Goal: Information Seeking & Learning: Find specific fact

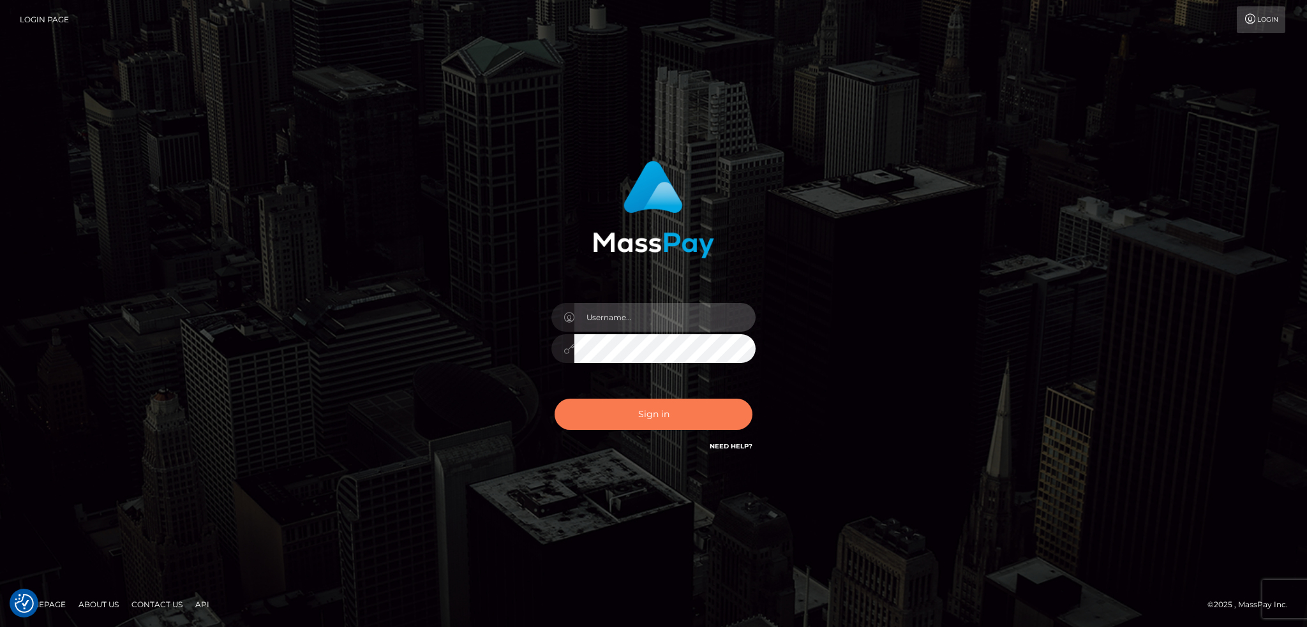
type input "alexstef"
click at [640, 403] on button "Sign in" at bounding box center [654, 414] width 198 height 31
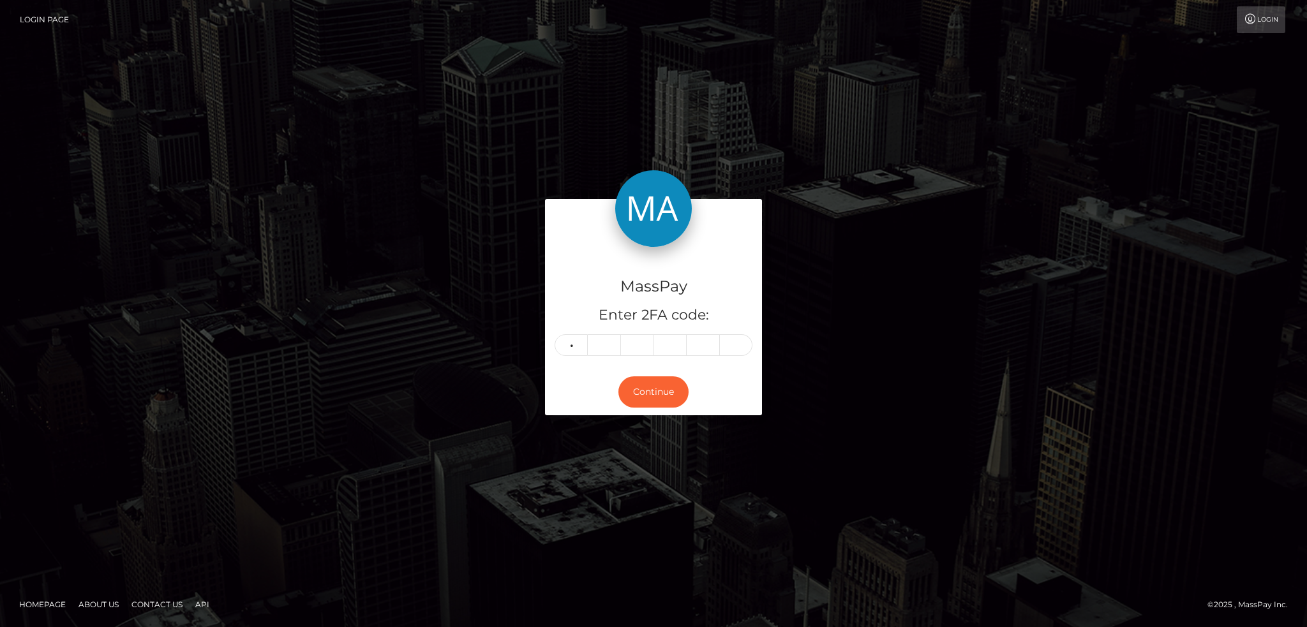
type input "8"
type input "6"
type input "9"
type input "6"
type input "5"
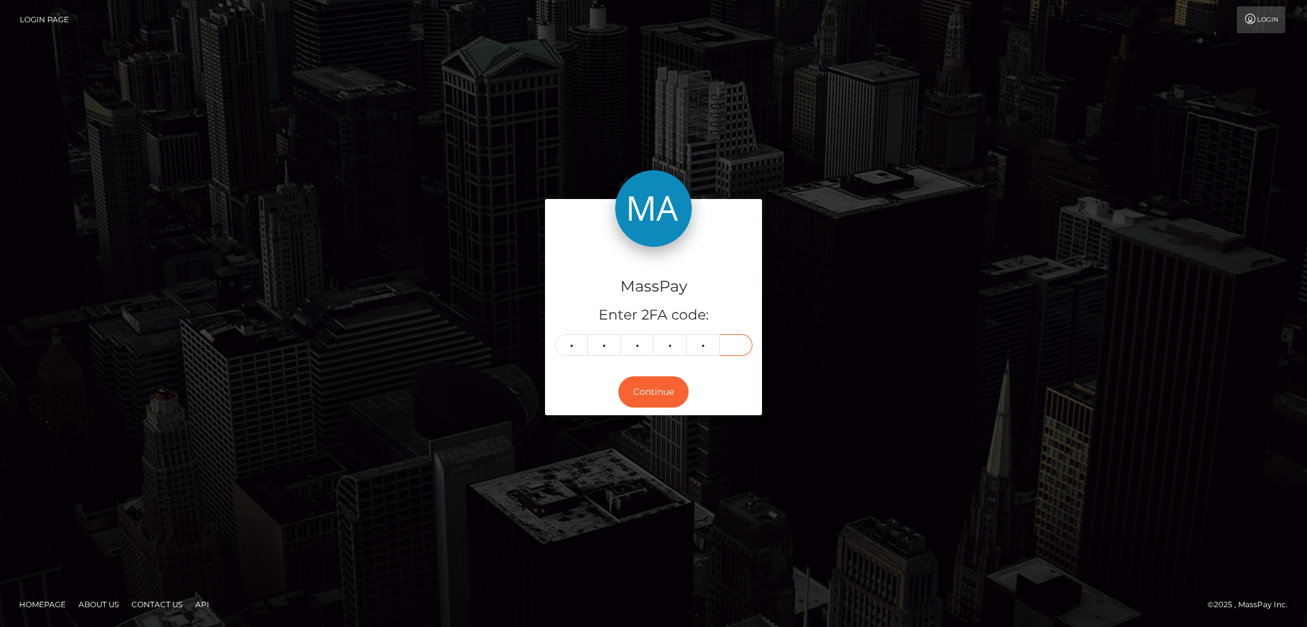
type input "6"
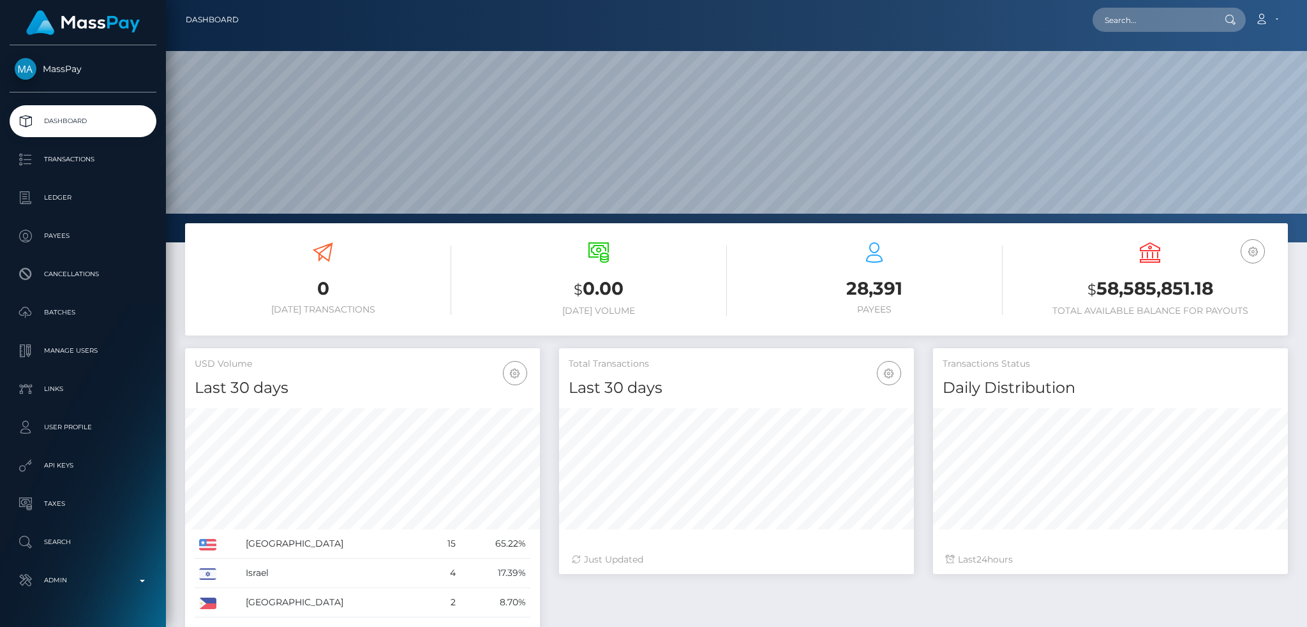
scroll to position [227, 354]
drag, startPoint x: 1154, startPoint y: 21, endPoint x: 938, endPoint y: 33, distance: 216.0
click at [1154, 21] on input "text" at bounding box center [1153, 20] width 120 height 24
paste input "pout_oAuYwZL5CUbiI"
type input "pout_oAuYwZL5CUbiI"
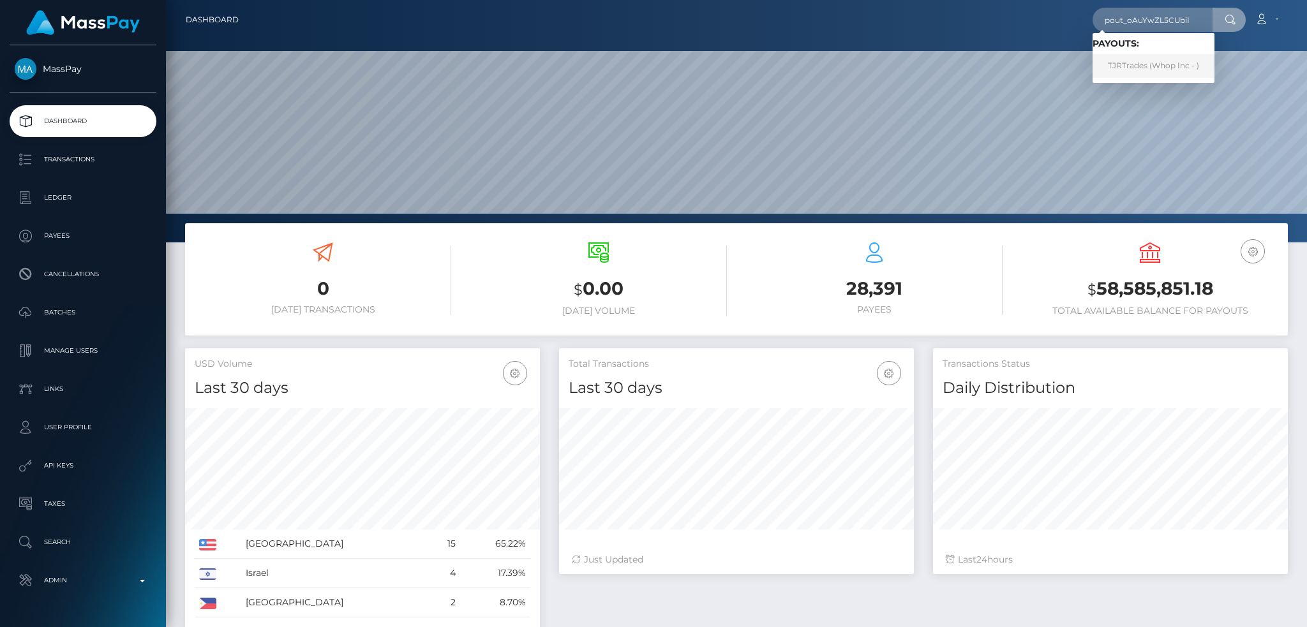
click at [1148, 63] on link "TJRTrades (Whop Inc - )" at bounding box center [1154, 66] width 122 height 24
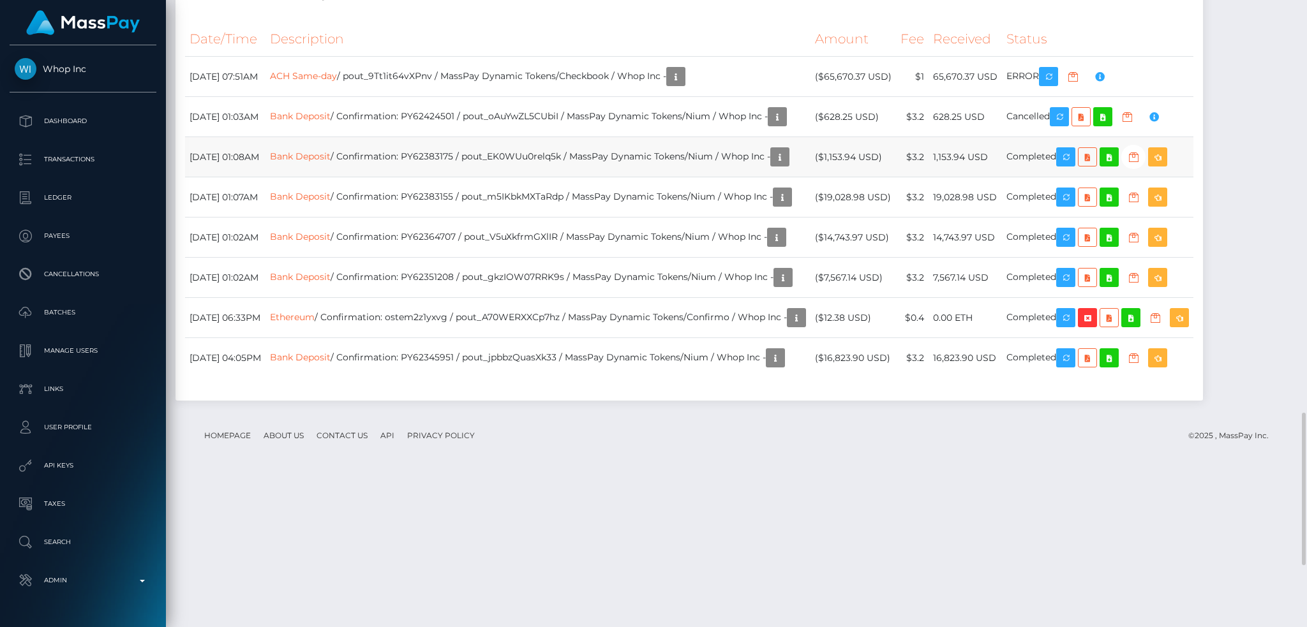
scroll to position [1957, 0]
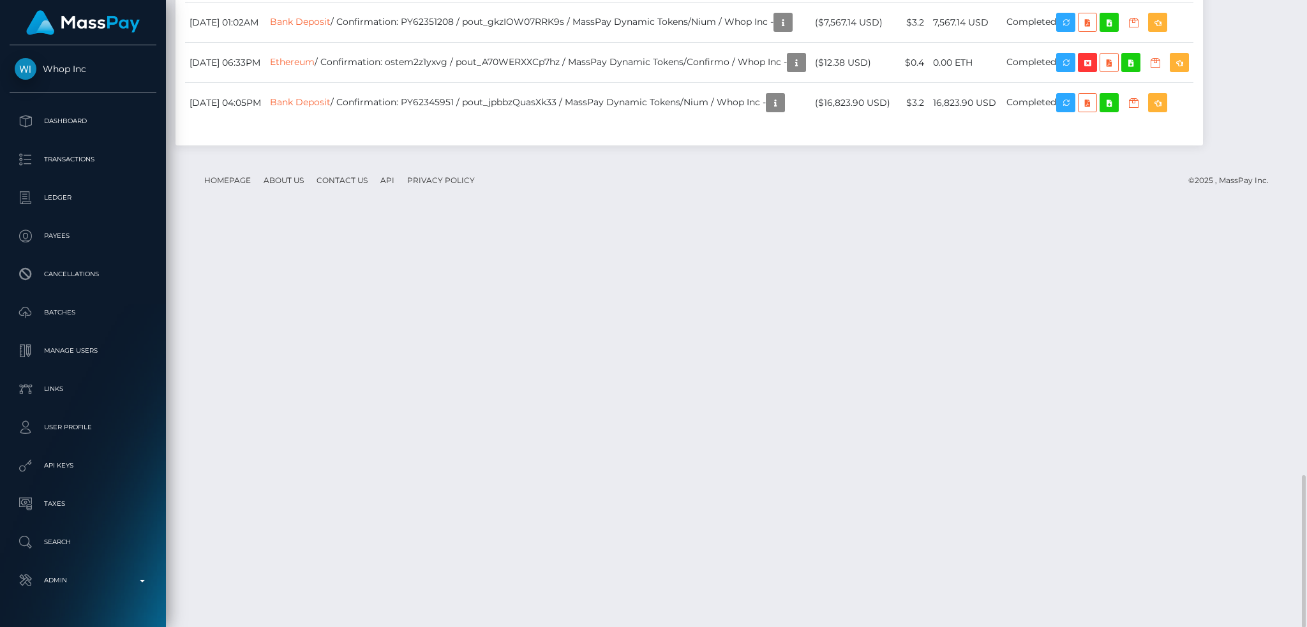
copy td "pout_9Tt1it64vXPnv"
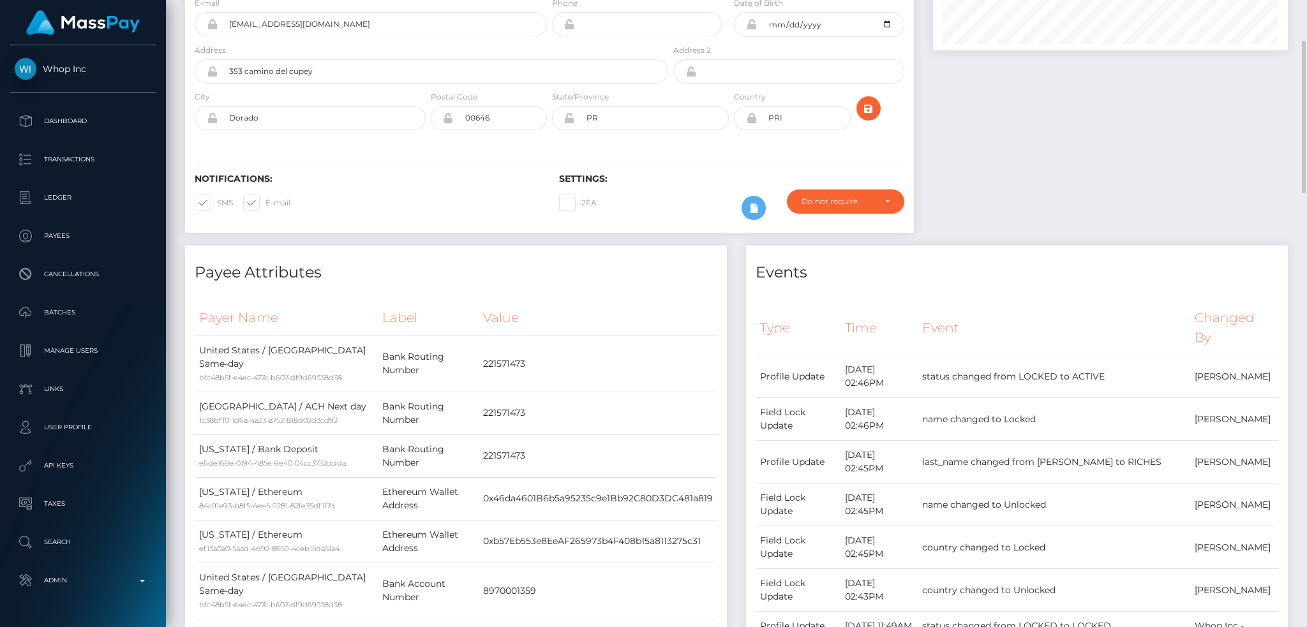
scroll to position [0, 0]
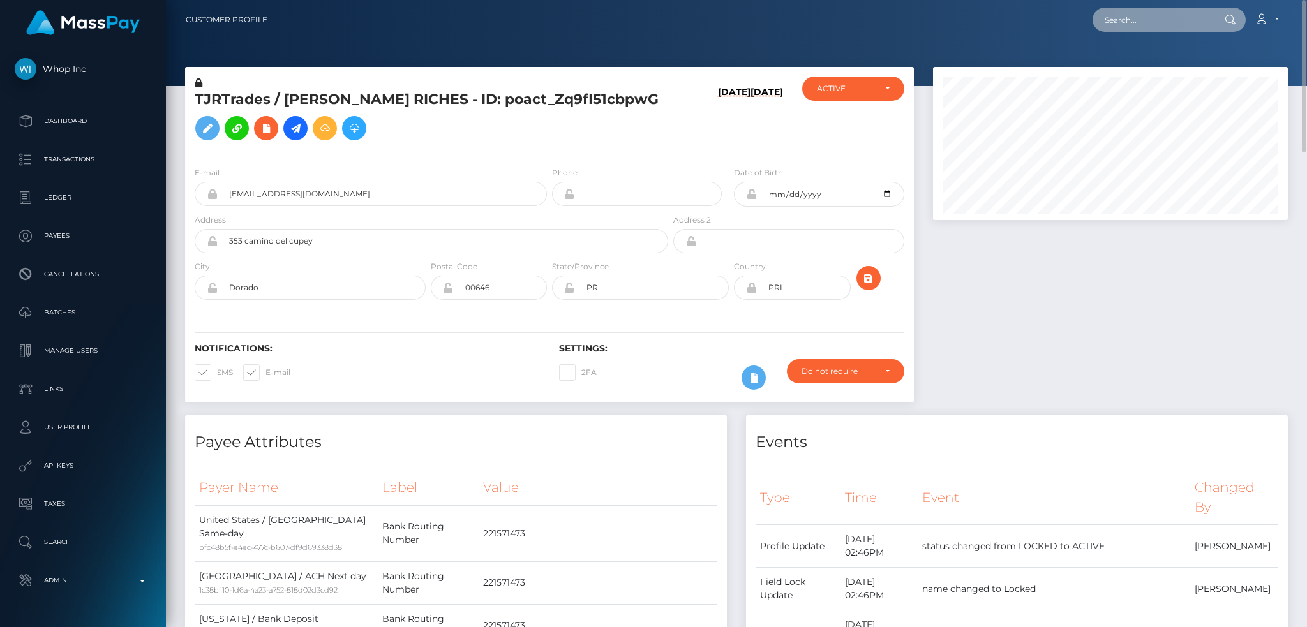
click at [1130, 22] on input "text" at bounding box center [1153, 20] width 120 height 24
paste input "poact_jmxEERi2svIc"
type input "poact_jmxEERi2svIc"
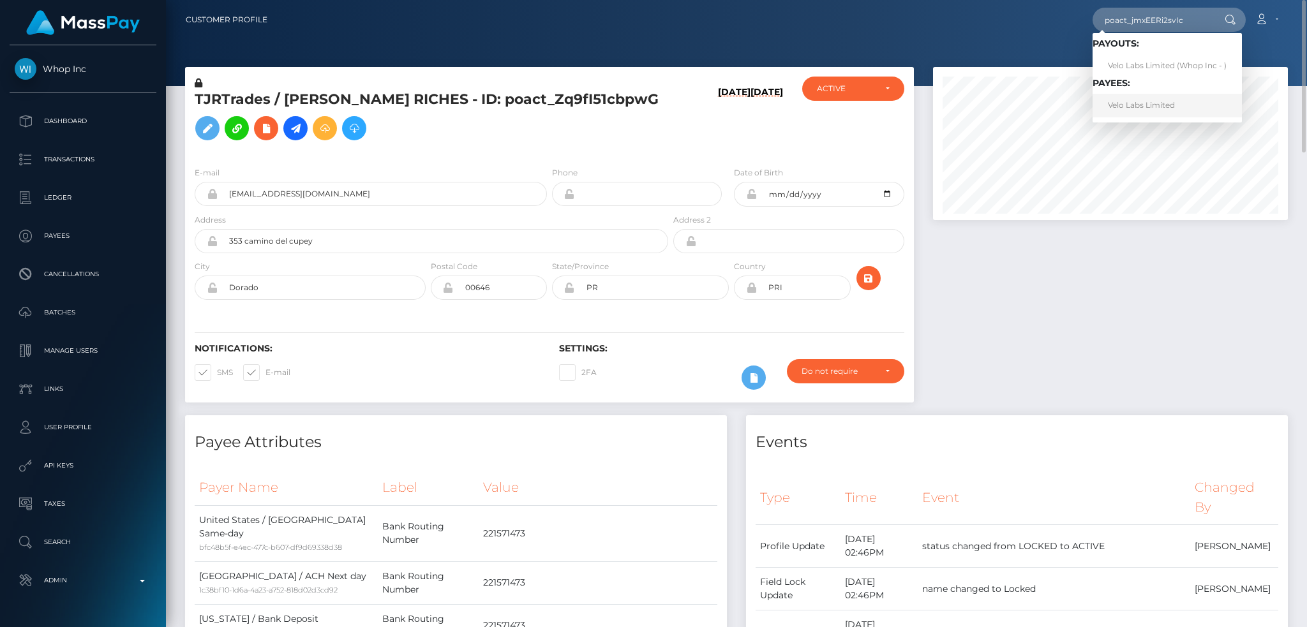
click at [1149, 103] on link "Velo Labs Limited" at bounding box center [1167, 106] width 149 height 24
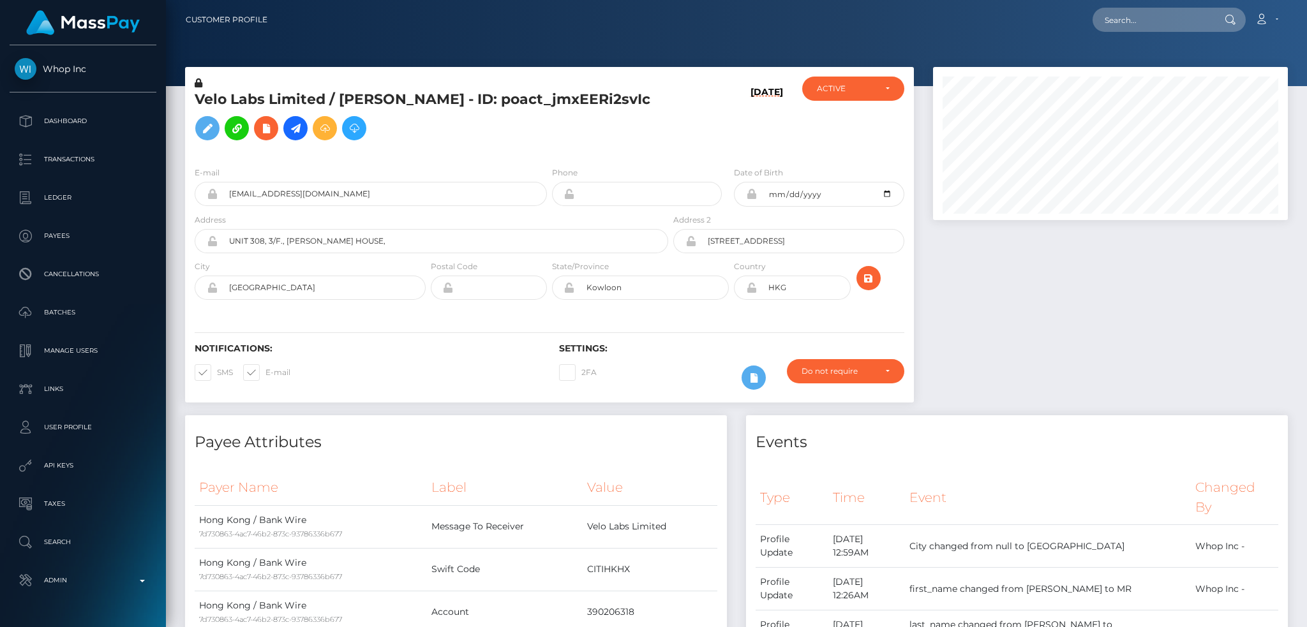
scroll to position [153, 354]
drag, startPoint x: 324, startPoint y: 94, endPoint x: 198, endPoint y: 103, distance: 126.0
click at [198, 103] on h5 "Velo Labs Limited / MR EWAN DAVIES - ID: poact_jmxEERi2svIc" at bounding box center [428, 118] width 467 height 57
copy h5 "Velo Labs Limited"
click at [1121, 22] on input "text" at bounding box center [1153, 20] width 120 height 24
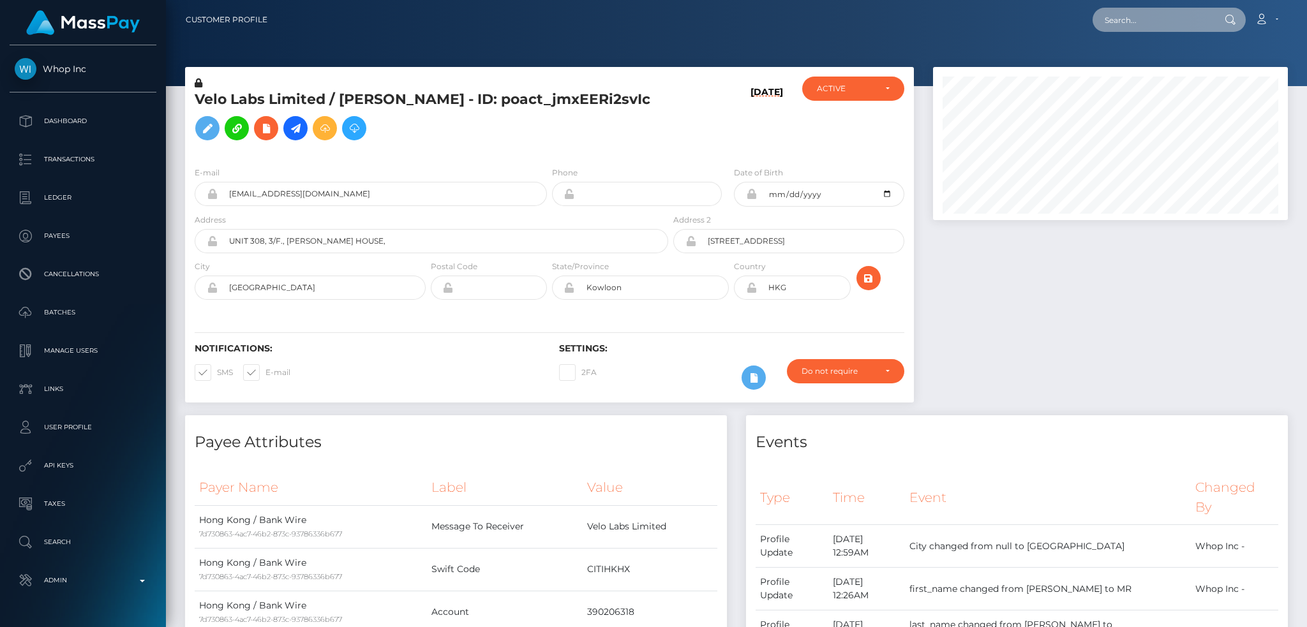
paste input "poact_Wpl8e1SmCfoi"
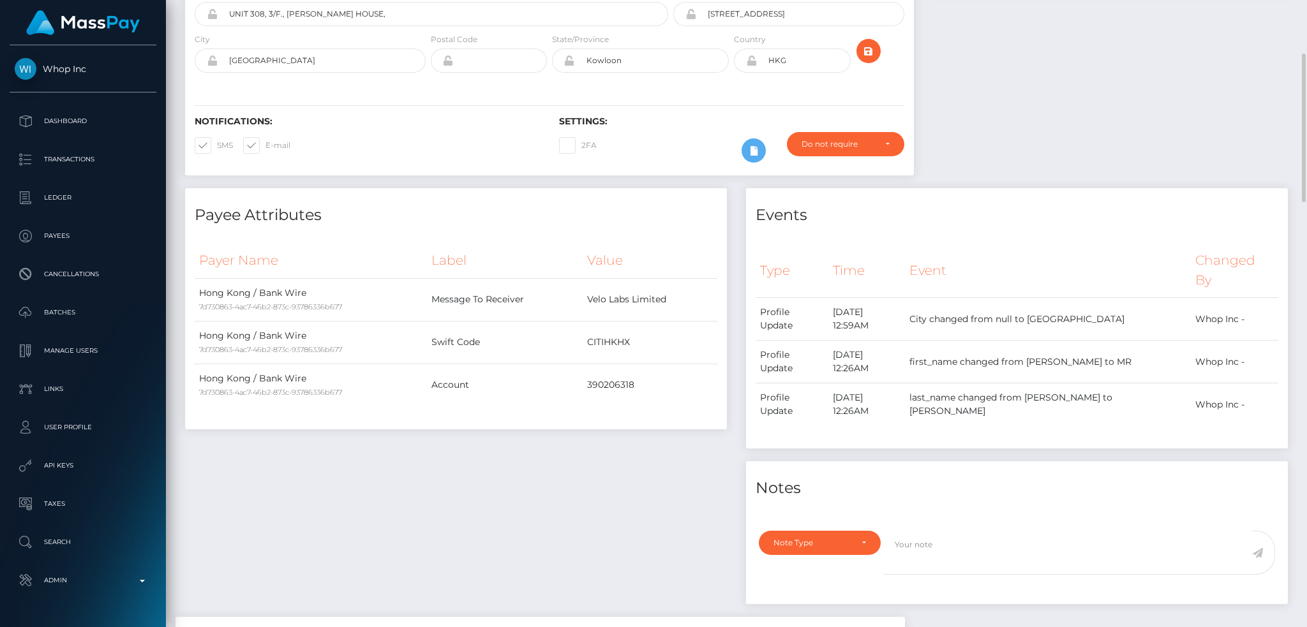
scroll to position [0, 0]
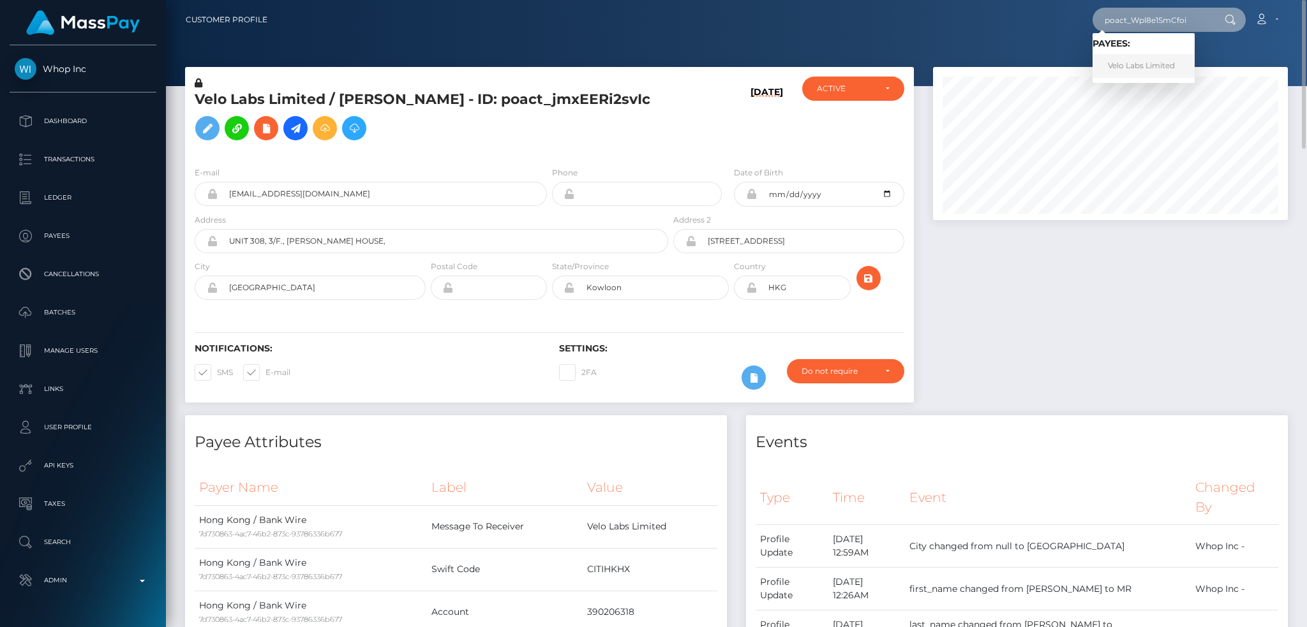
type input "poact_Wpl8e1SmCfoi"
click at [1121, 66] on link "Velo Labs Limited" at bounding box center [1144, 66] width 102 height 24
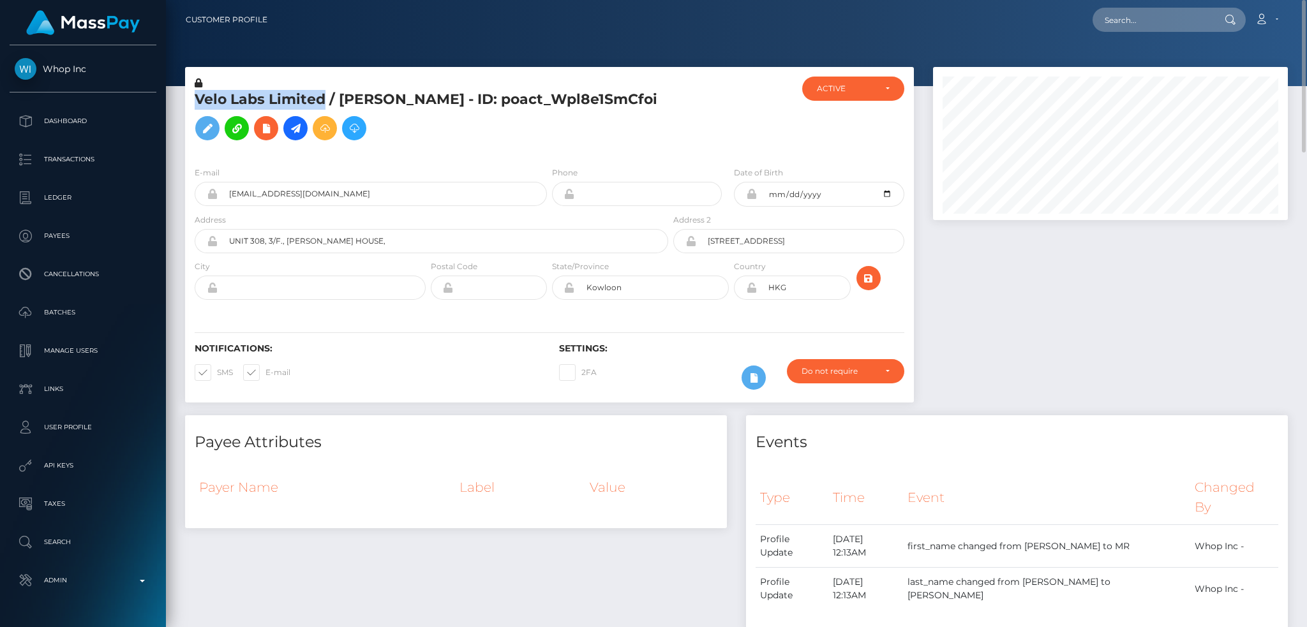
drag, startPoint x: 325, startPoint y: 100, endPoint x: 191, endPoint y: 100, distance: 133.4
click at [191, 100] on div "Velo Labs Limited / [PERSON_NAME] - ID: poact_Wpl8e1SmCfoi" at bounding box center [428, 117] width 486 height 80
copy h5 "Velo Labs Limited"
click at [1161, 33] on div "Loading... Loading... Account Edit Profile Logout" at bounding box center [783, 19] width 1010 height 27
drag, startPoint x: 1144, startPoint y: 35, endPoint x: 1029, endPoint y: 27, distance: 115.2
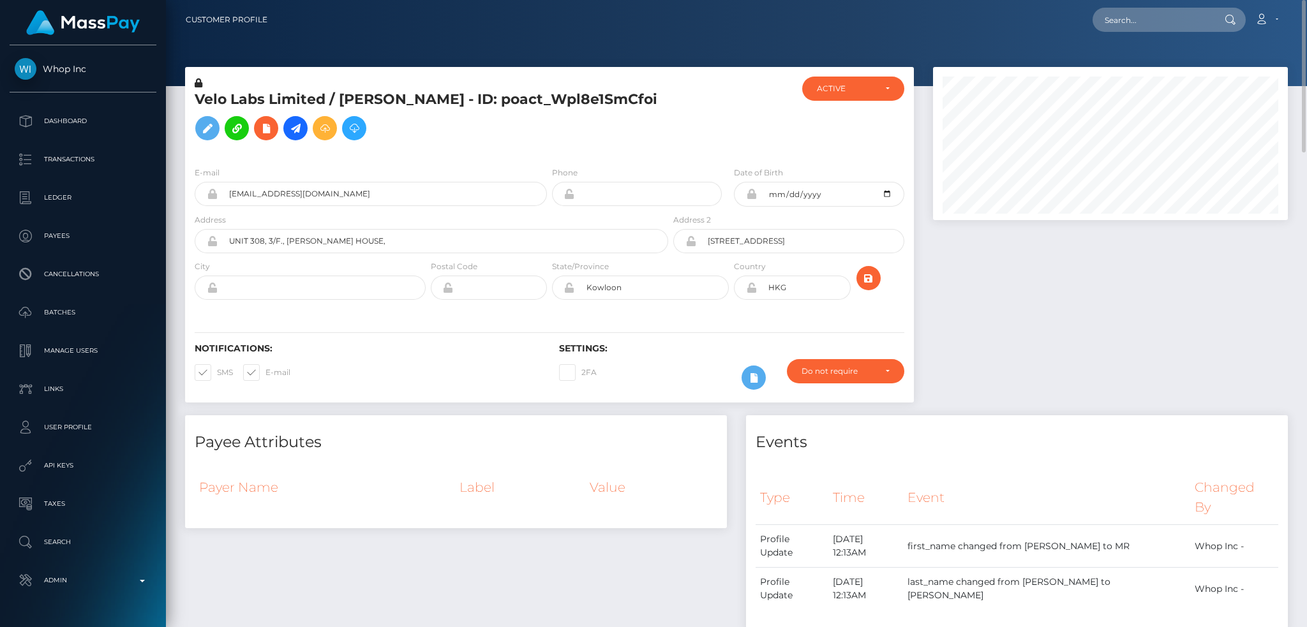
click at [1137, 34] on nav "Customer Profile Loading... Loading... Account" at bounding box center [736, 20] width 1141 height 40
click at [1151, 24] on input "text" at bounding box center [1153, 20] width 120 height 24
paste input "0db81dd4-1a88-4bd8-b65b-cc7ac3409dba"
type input "0db81dd4-1a88-4bd8-b65b-cc7ac3409dba"
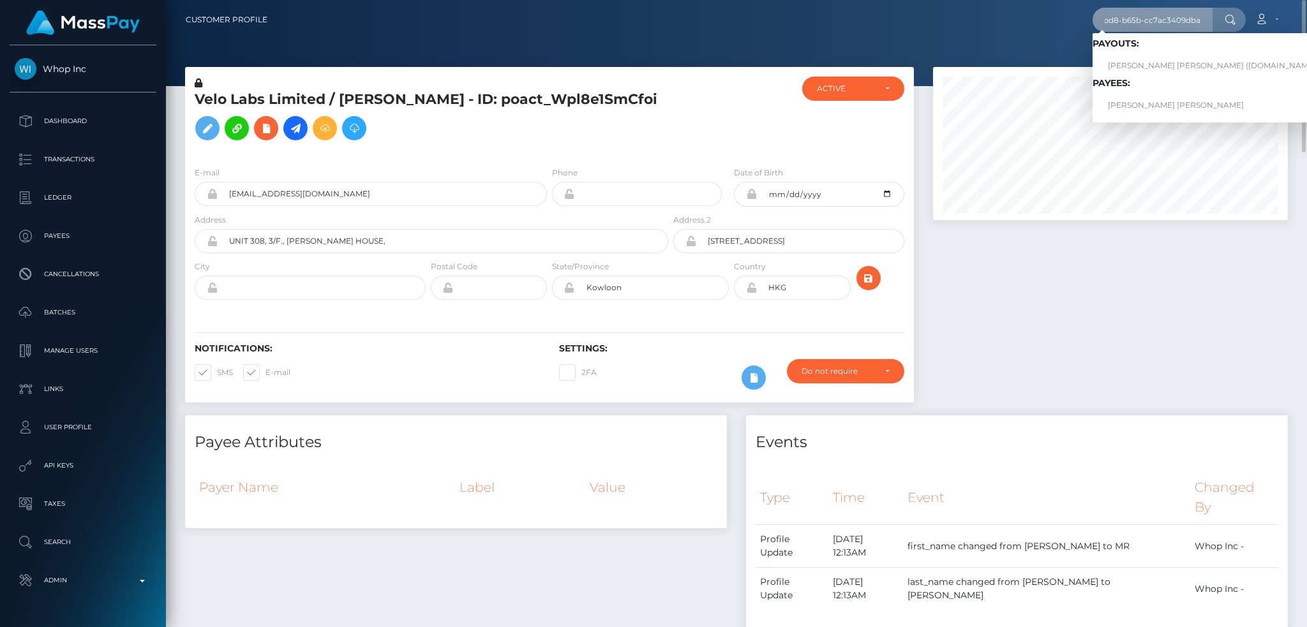
scroll to position [0, 0]
click at [1117, 101] on link "ISAIAH DARION WILLIAMS" at bounding box center [1217, 106] width 248 height 24
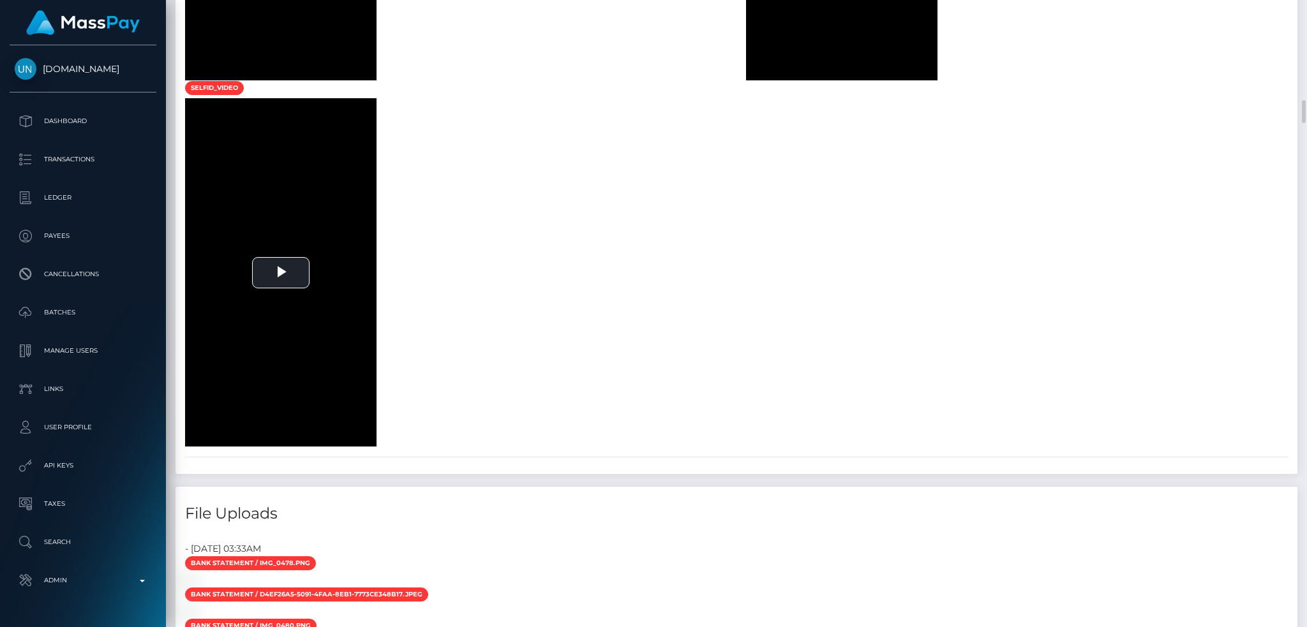
scroll to position [2553, 0]
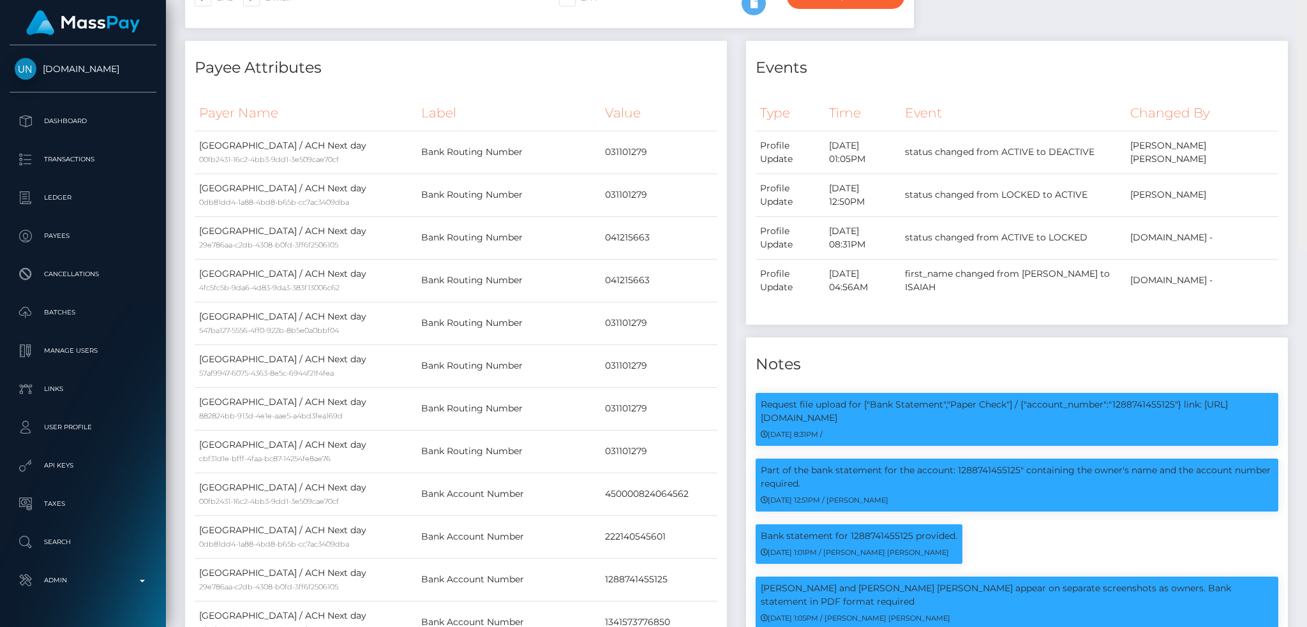
scroll to position [0, 0]
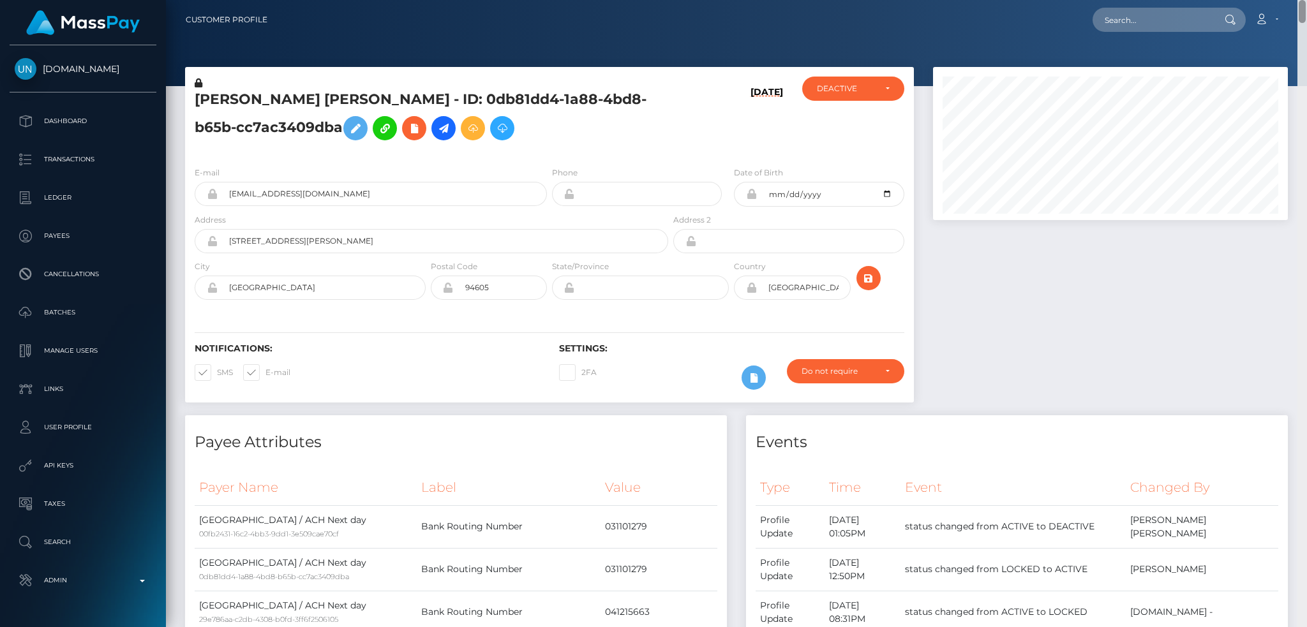
drag, startPoint x: 1303, startPoint y: 281, endPoint x: 1299, endPoint y: -70, distance: 351.0
click at [1299, 0] on html "Unlockt.me Dashboard Transactions Ledger Payees Cancellations" at bounding box center [653, 313] width 1307 height 627
click at [1125, 28] on input "text" at bounding box center [1153, 20] width 120 height 24
paste input "3ac6ea31-6e53-44d0-bdd2-8fd0d326a90a"
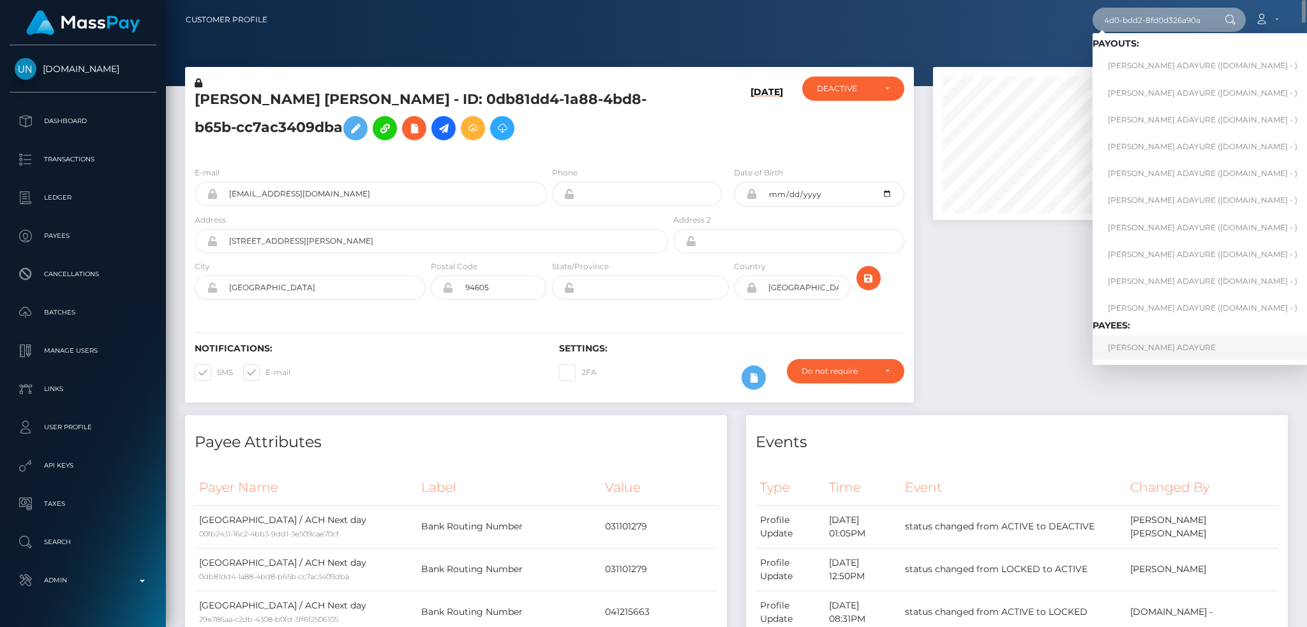
type input "3ac6ea31-6e53-44d0-bdd2-8fd0d326a90a"
drag, startPoint x: 1178, startPoint y: 347, endPoint x: 1073, endPoint y: 325, distance: 106.8
click at [1179, 347] on link "ANDREW NSOBILA ADAYURE" at bounding box center [1203, 348] width 220 height 24
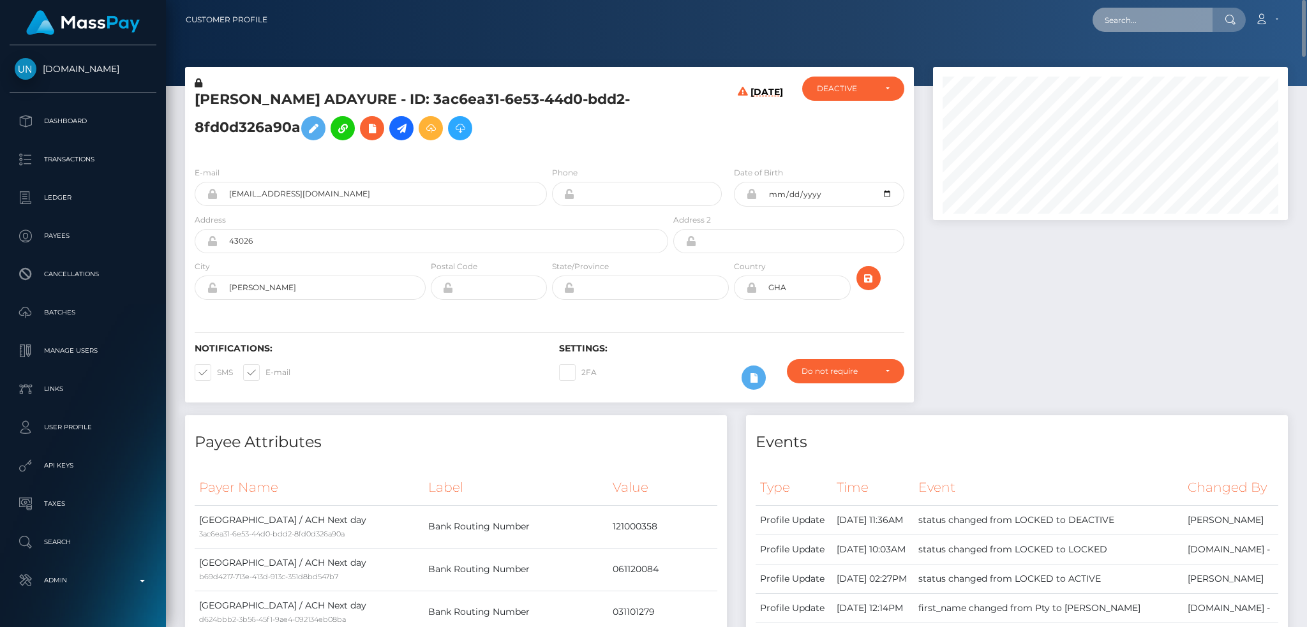
click at [1166, 9] on input "text" at bounding box center [1153, 20] width 120 height 24
paste input "6583e8e9-f2f3-484a-8236-1c1b0cf39499,2025-08-27"
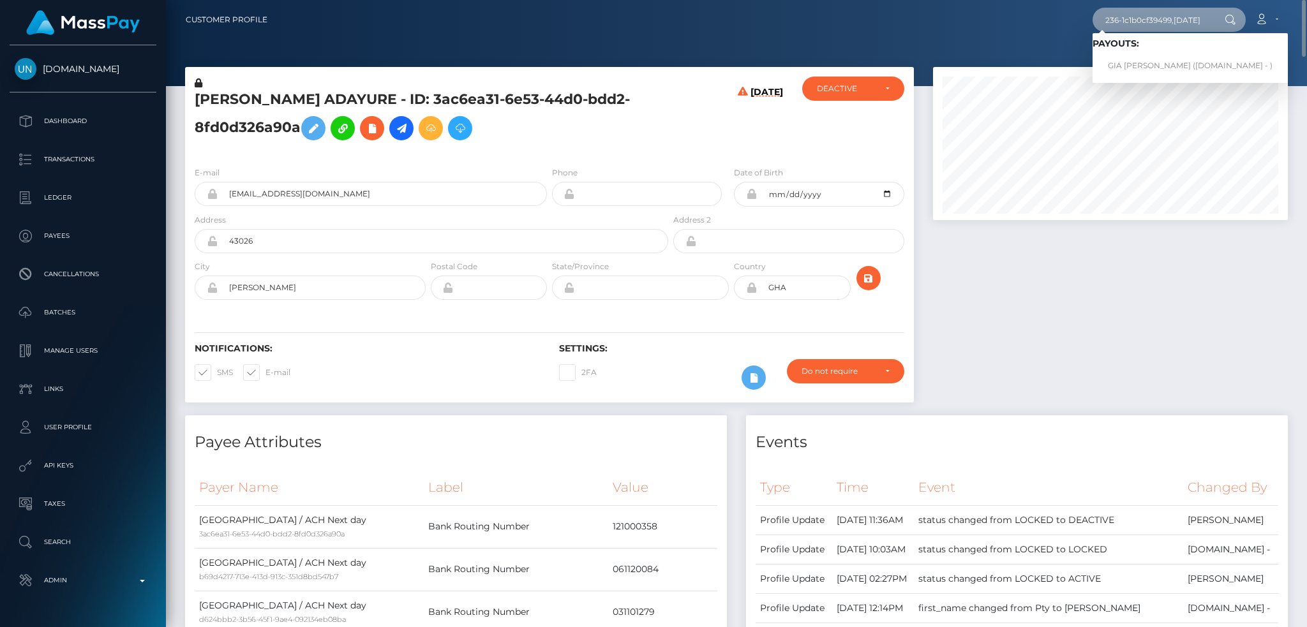
type input "6583e8e9-f2f3-484a-8236-1c1b0cf39499,2025-08-27"
click at [1162, 70] on link "GIA JOHANY VARGAS REYES (Unlockt.me - )" at bounding box center [1190, 66] width 195 height 24
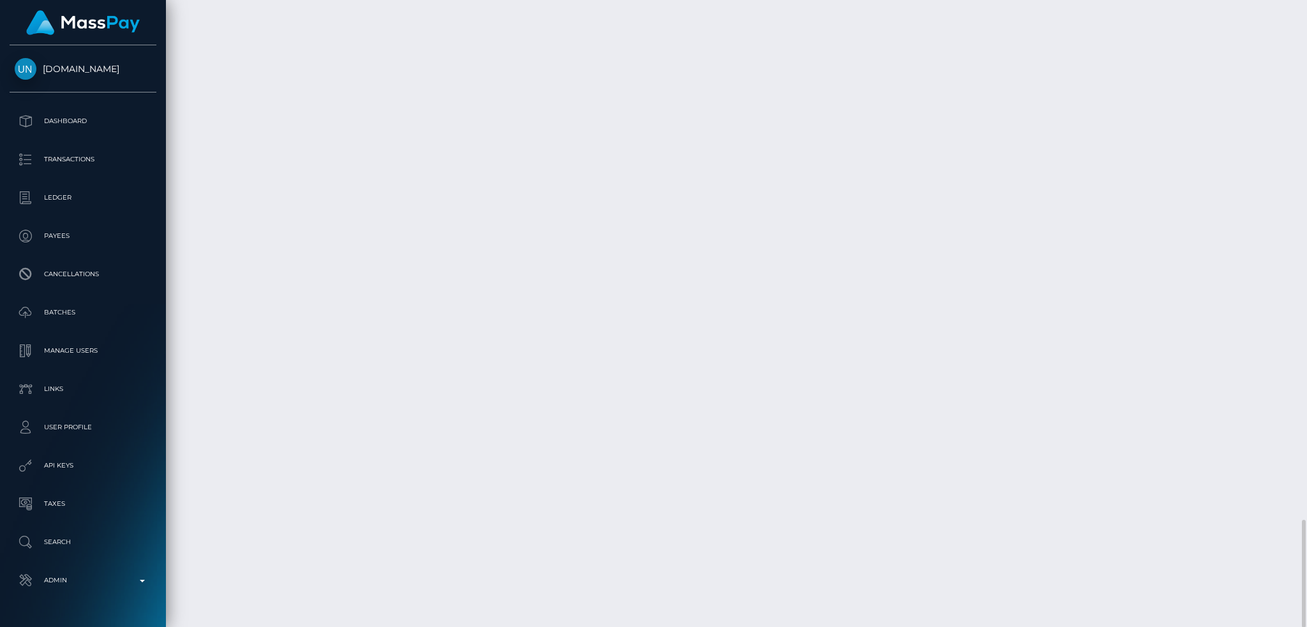
scroll to position [153, 354]
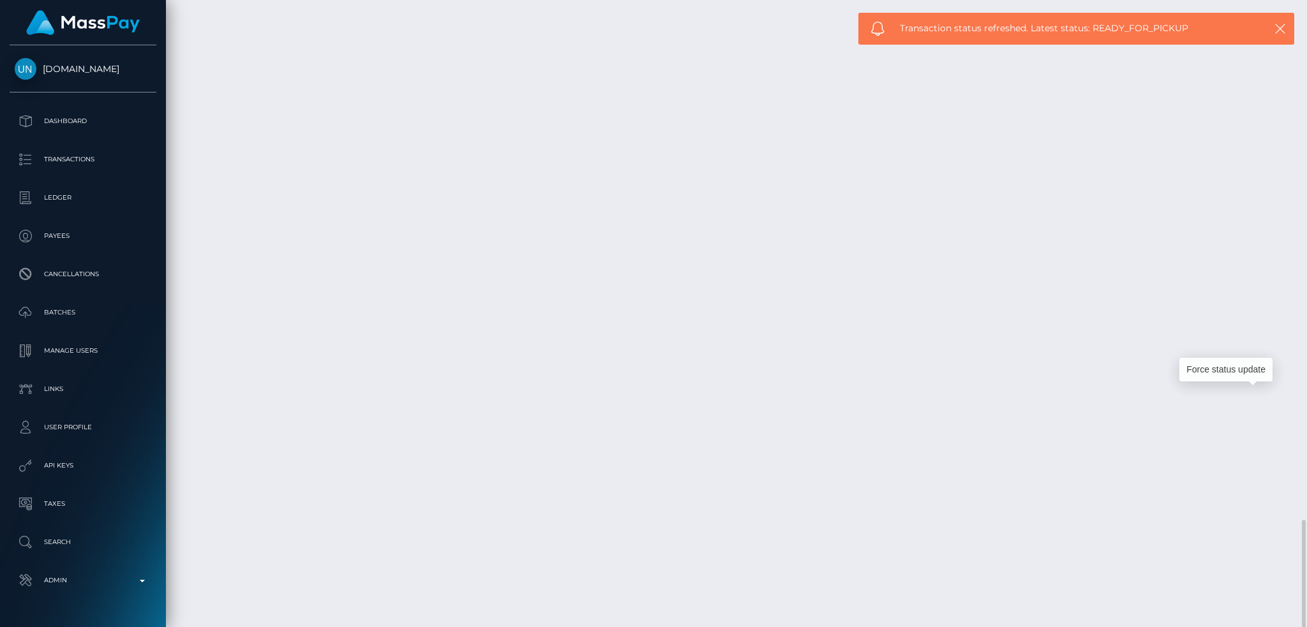
copy td "bc0350f06bc140a98ef2f4a56e165734"
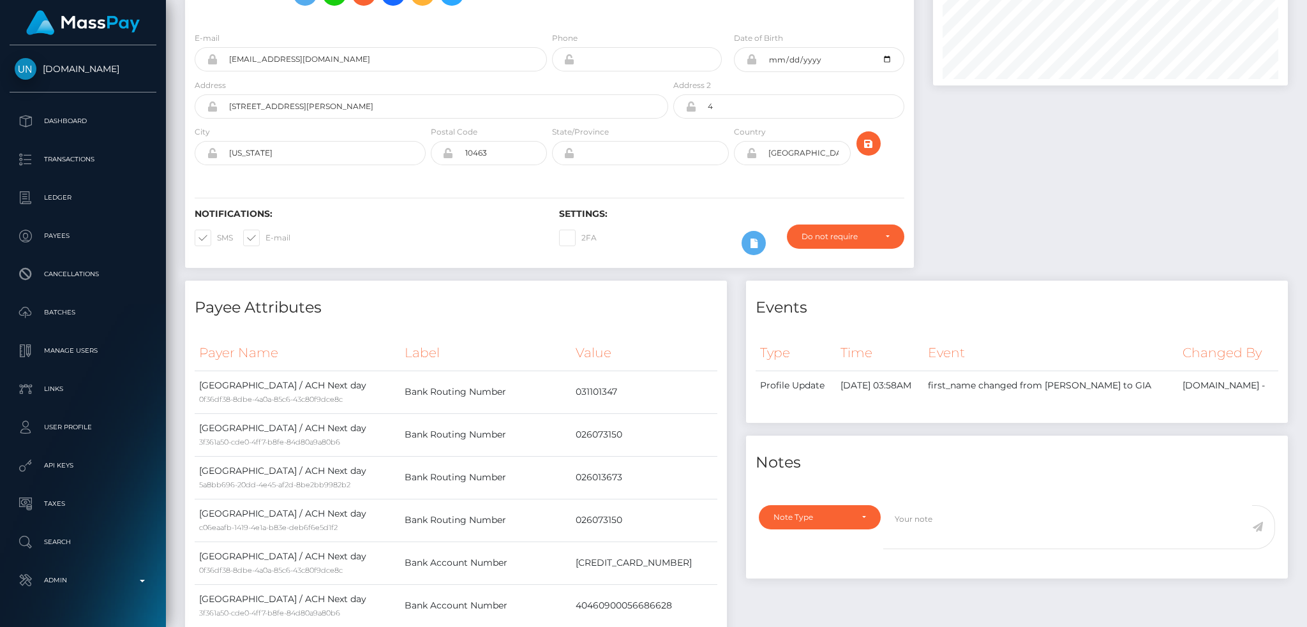
scroll to position [0, 0]
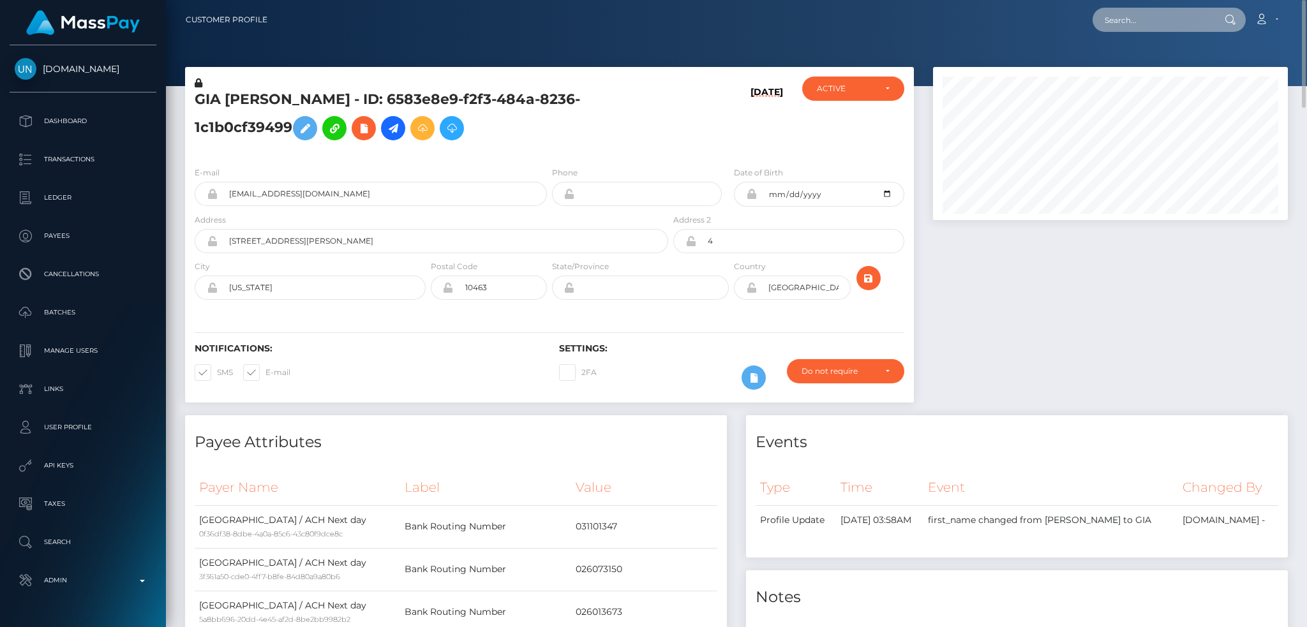
click at [1183, 24] on input "text" at bounding box center [1153, 20] width 120 height 24
paste input "d0fe5481-6a3d-47b2-90ae-2a141758360c"
type input "d0fe5481-6a3d-47b2-90ae-2a141758360c"
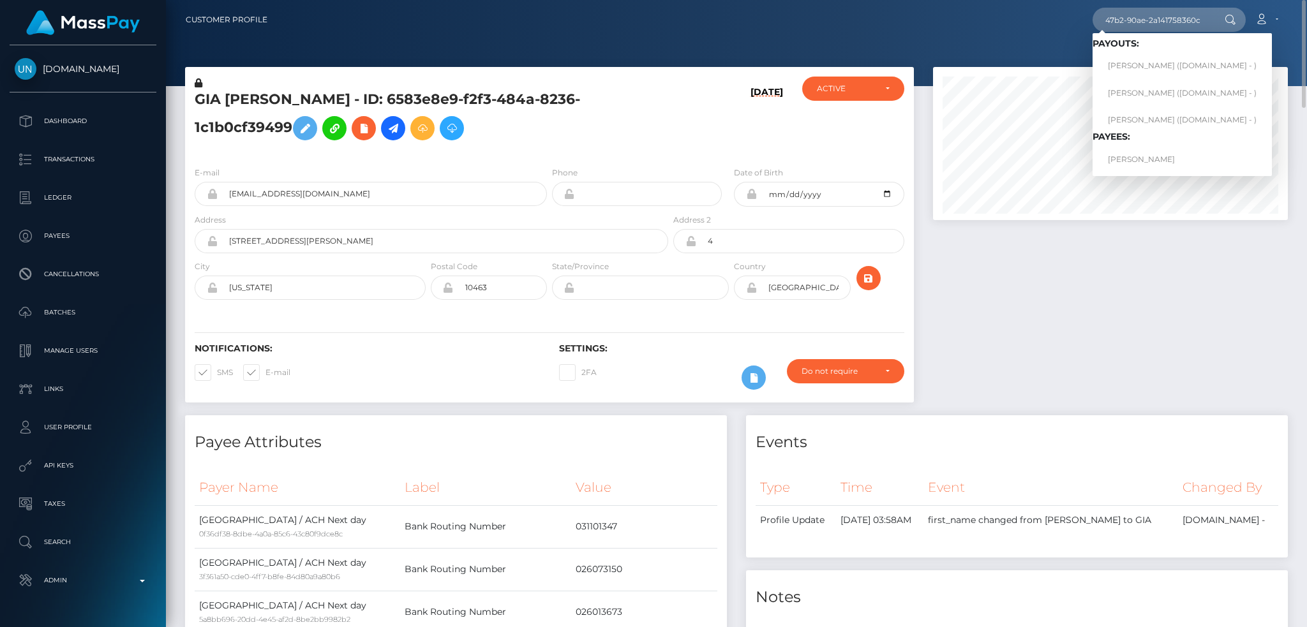
scroll to position [0, 0]
click at [1134, 160] on link "BRITANY MONGEAU" at bounding box center [1182, 159] width 179 height 24
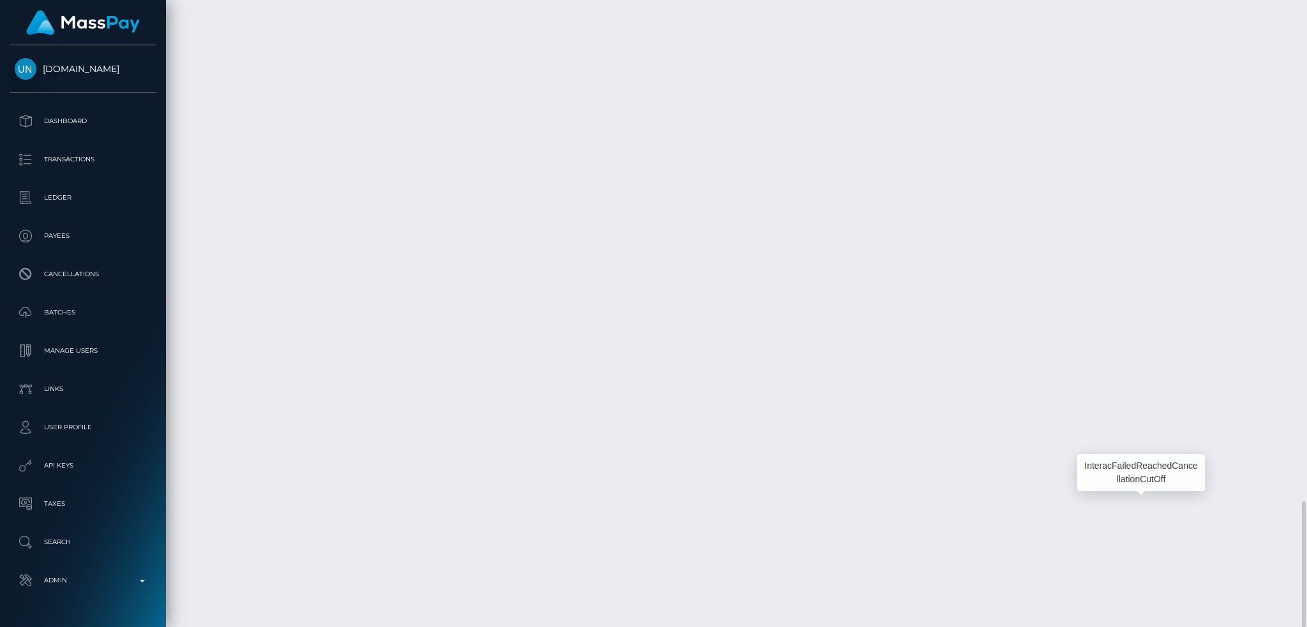
scroll to position [153, 354]
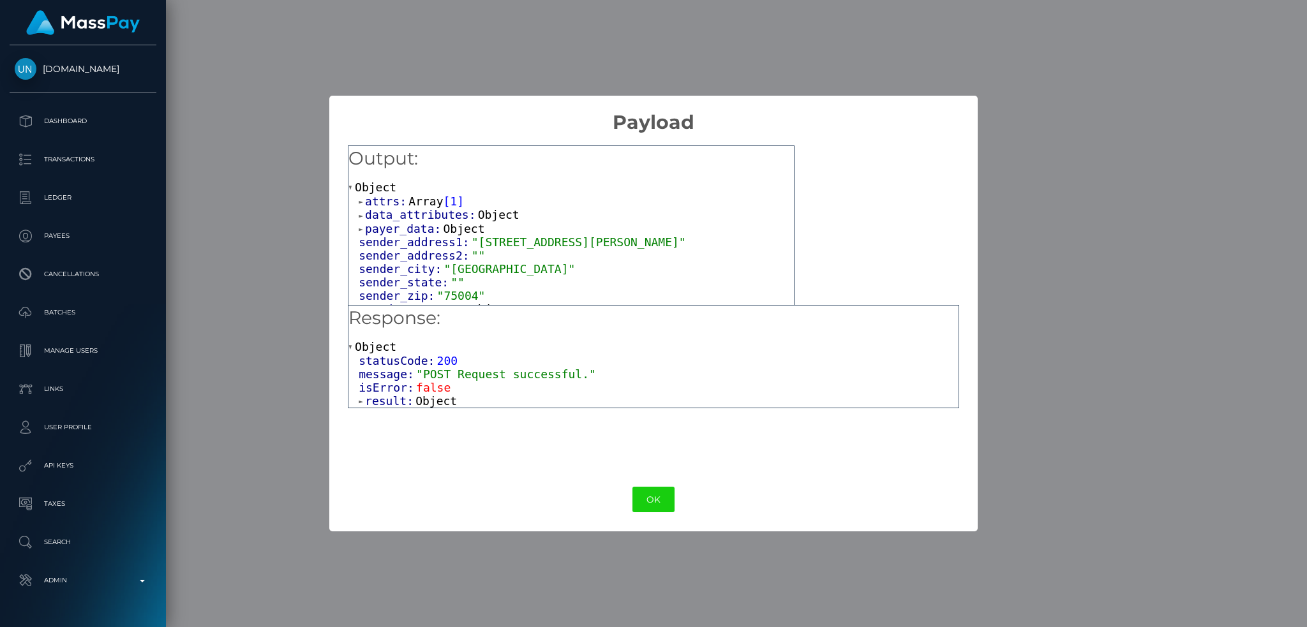
drag, startPoint x: 425, startPoint y: 400, endPoint x: 486, endPoint y: 403, distance: 61.4
click at [428, 400] on span "Object" at bounding box center [435, 400] width 41 height 13
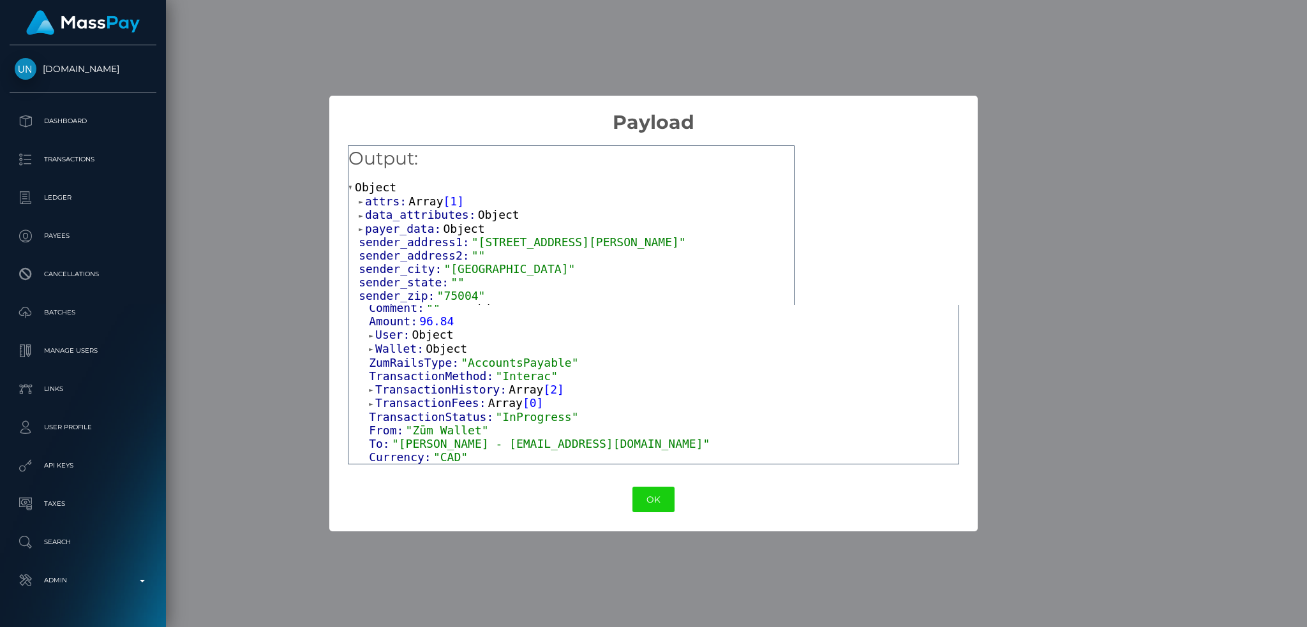
scroll to position [262, 0]
click at [652, 500] on button "OK" at bounding box center [653, 500] width 42 height 26
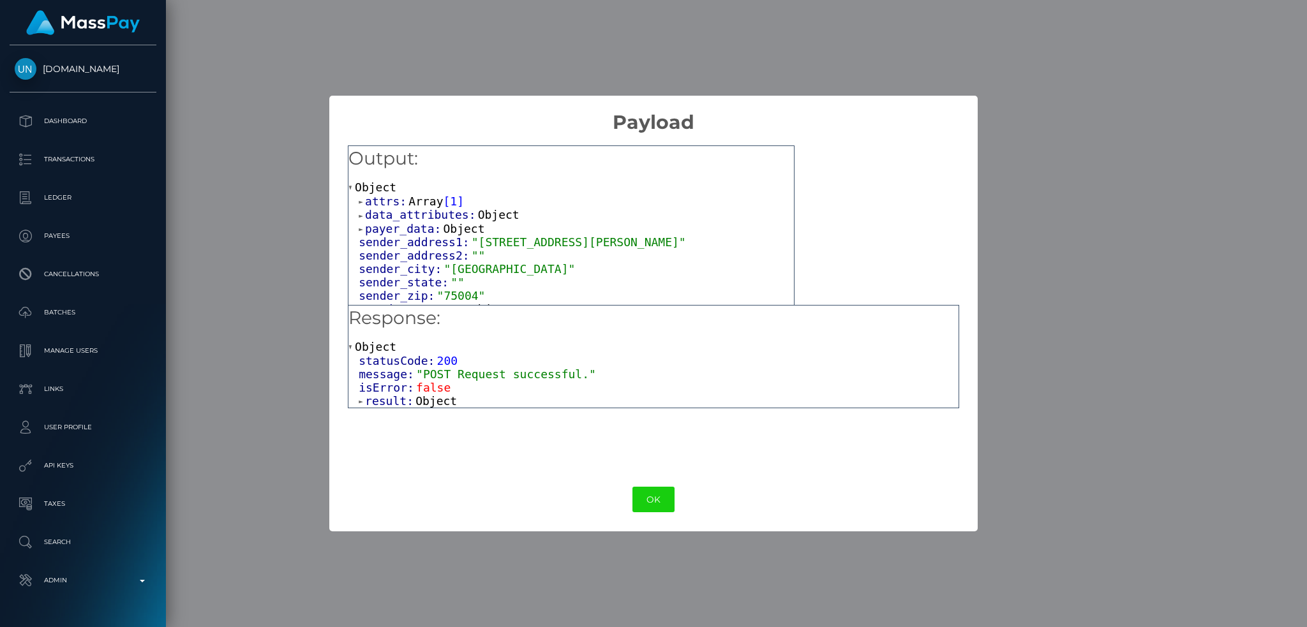
click at [414, 200] on span "Array" at bounding box center [425, 201] width 34 height 13
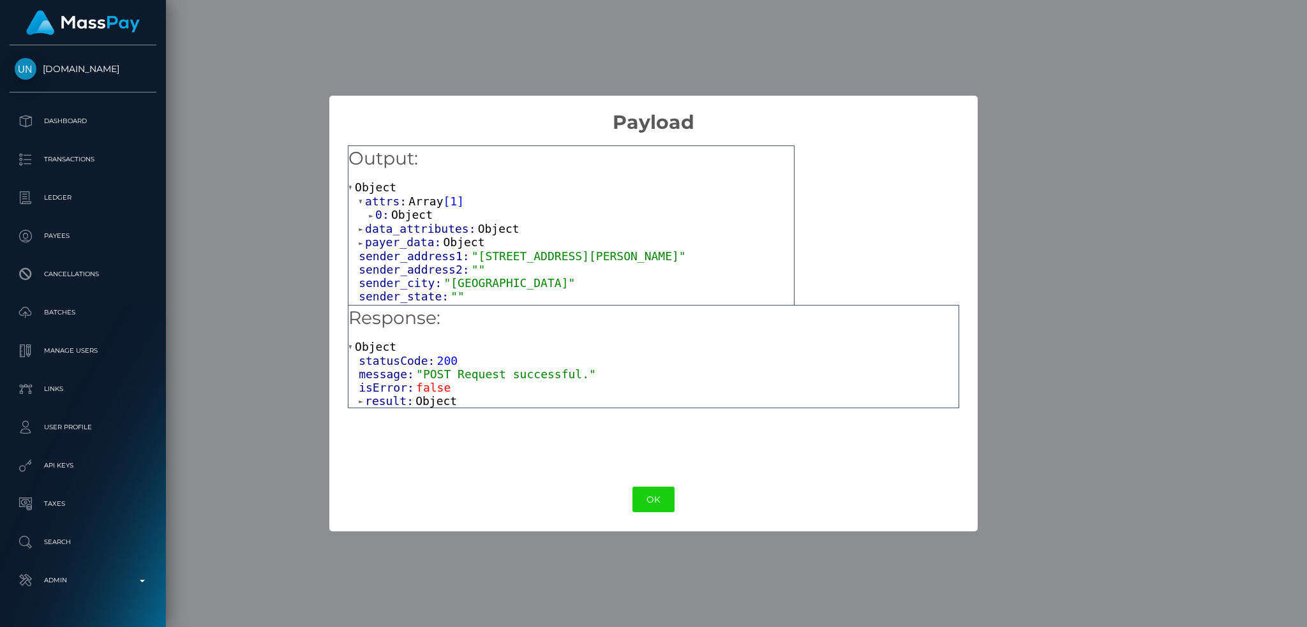
click at [414, 216] on span "Object" at bounding box center [411, 214] width 41 height 13
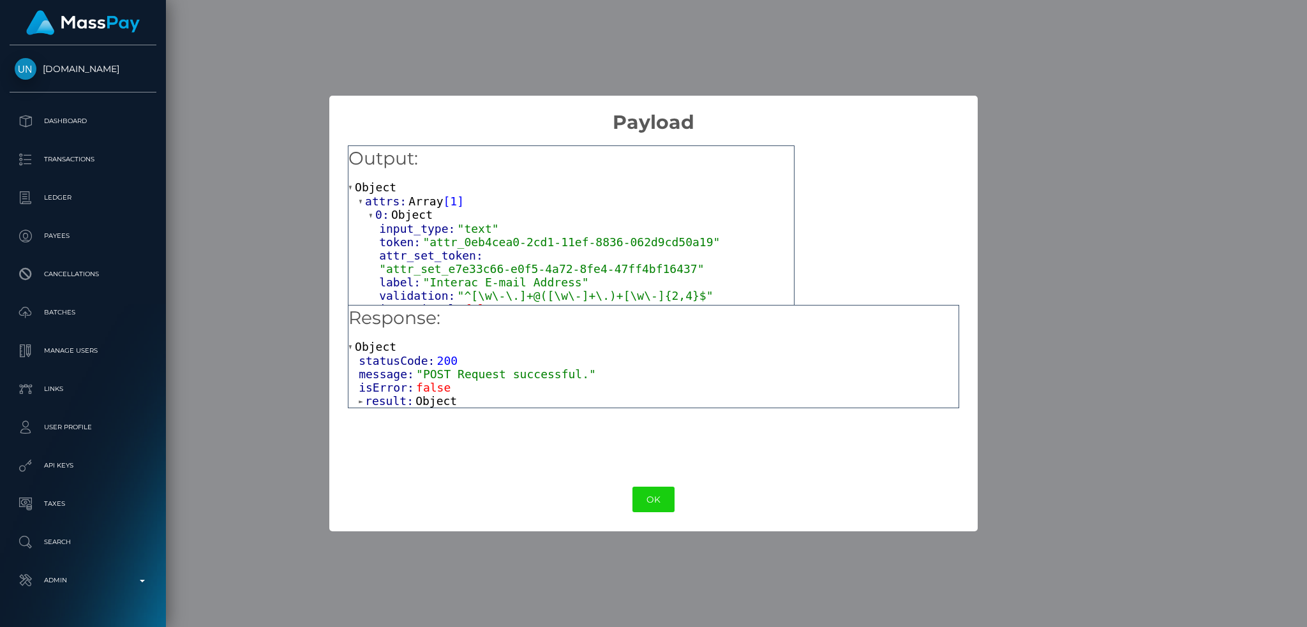
scroll to position [85, 0]
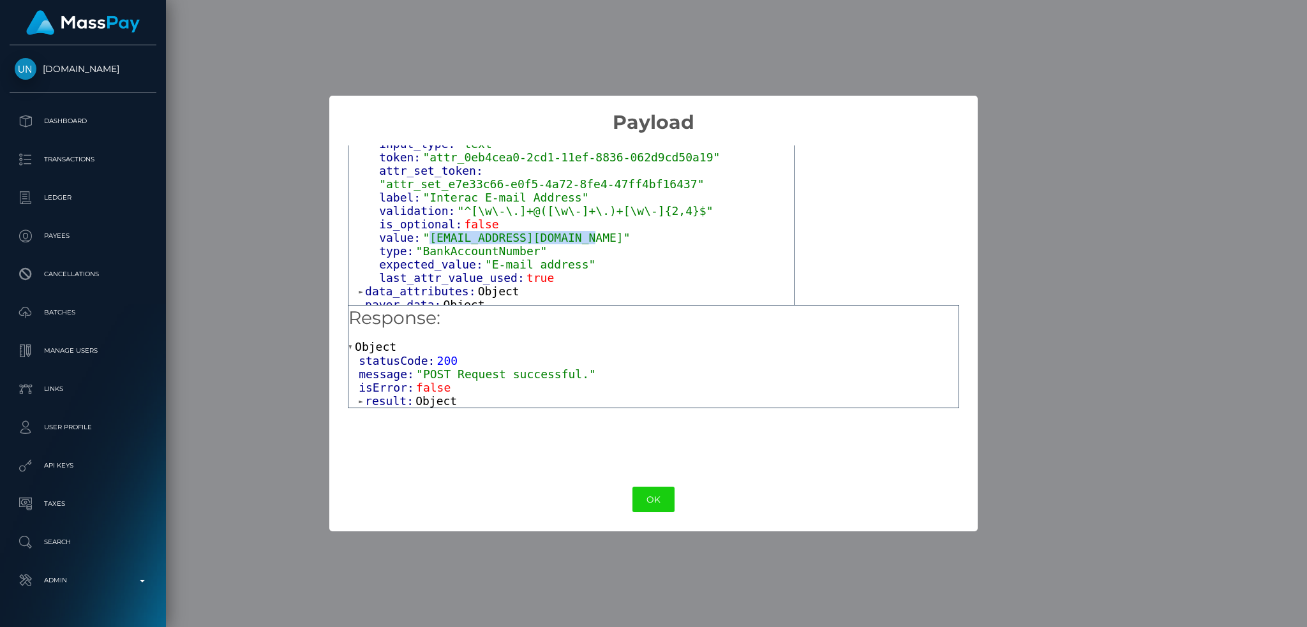
drag, startPoint x: 578, startPoint y: 228, endPoint x: 489, endPoint y: 298, distance: 113.6
click at [431, 231] on span ""Mongeaubritany@gmail.com"" at bounding box center [526, 237] width 207 height 13
copy span "ongeaubritany@gmail.com"
click at [660, 492] on button "OK" at bounding box center [653, 500] width 42 height 26
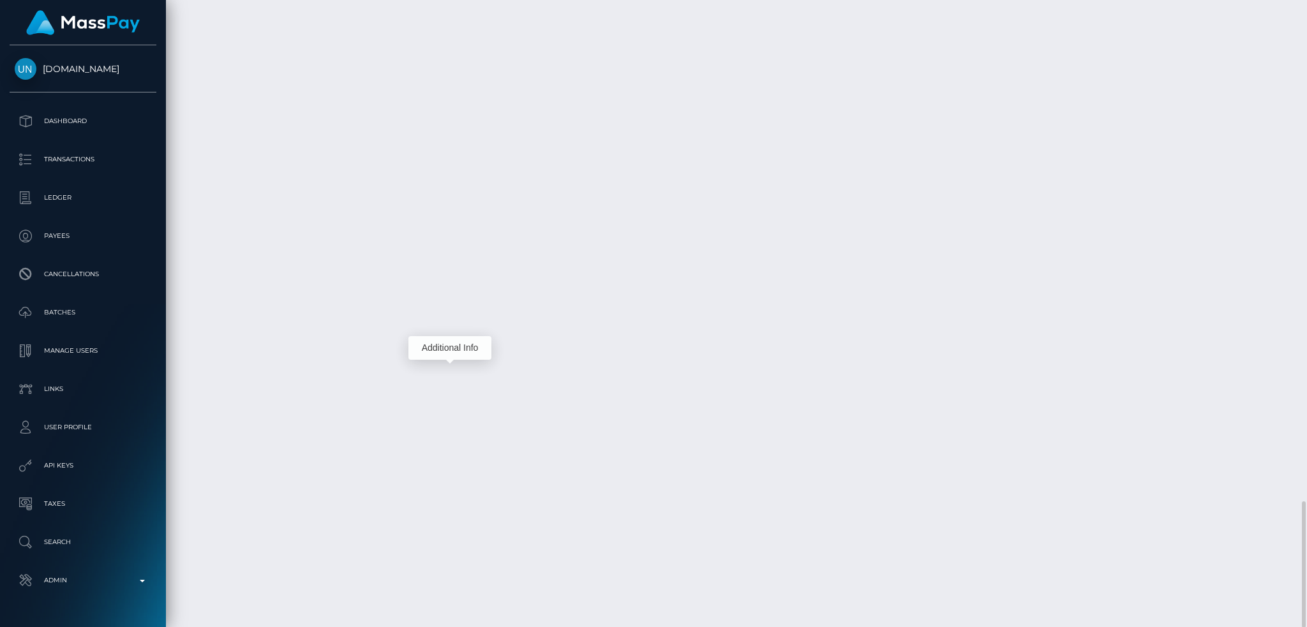
scroll to position [153, 354]
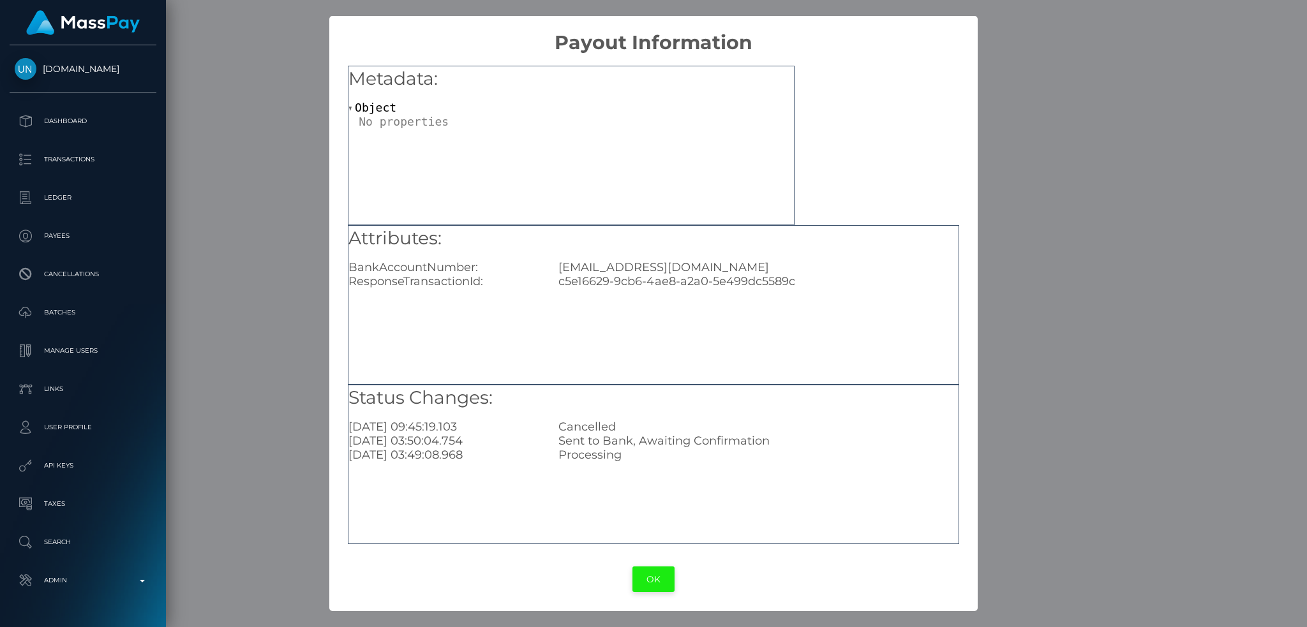
click at [652, 583] on button "OK" at bounding box center [653, 580] width 42 height 26
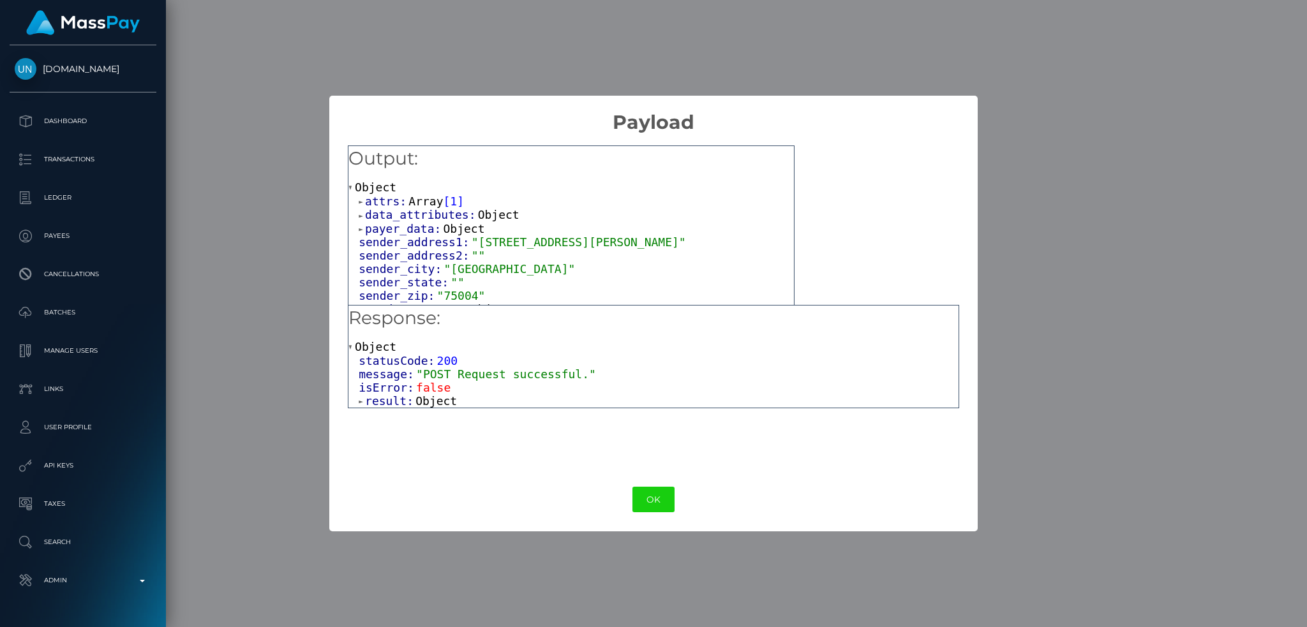
click at [433, 407] on span "Object" at bounding box center [435, 400] width 41 height 13
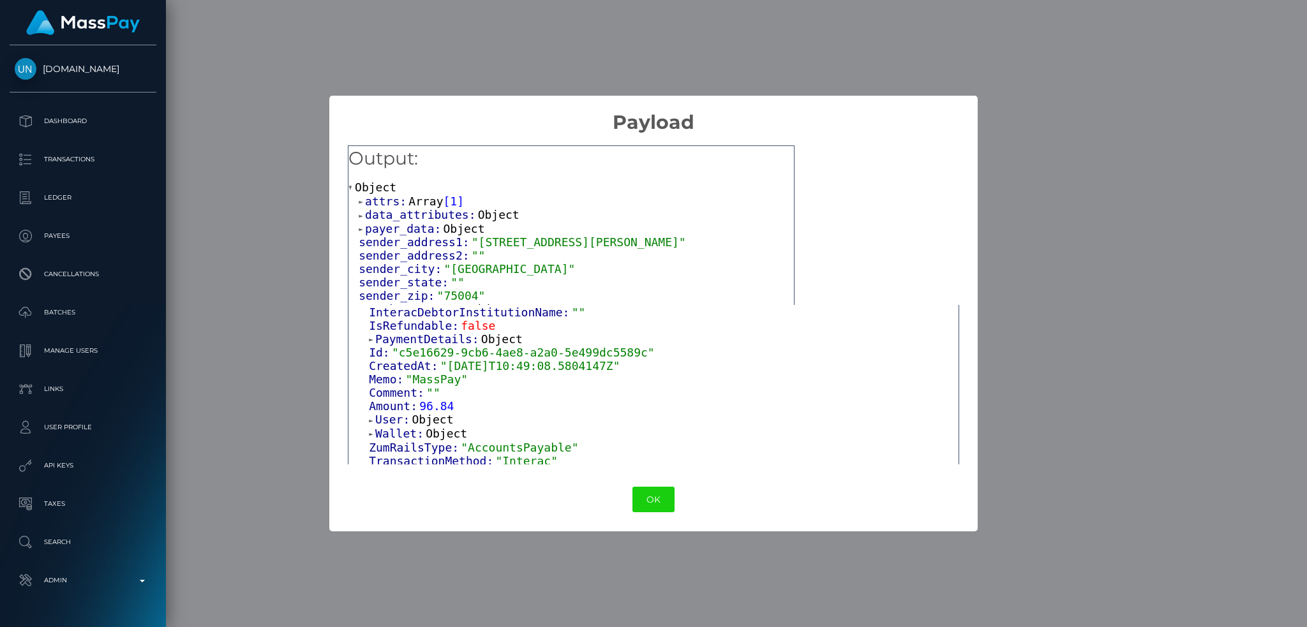
scroll to position [85, 0]
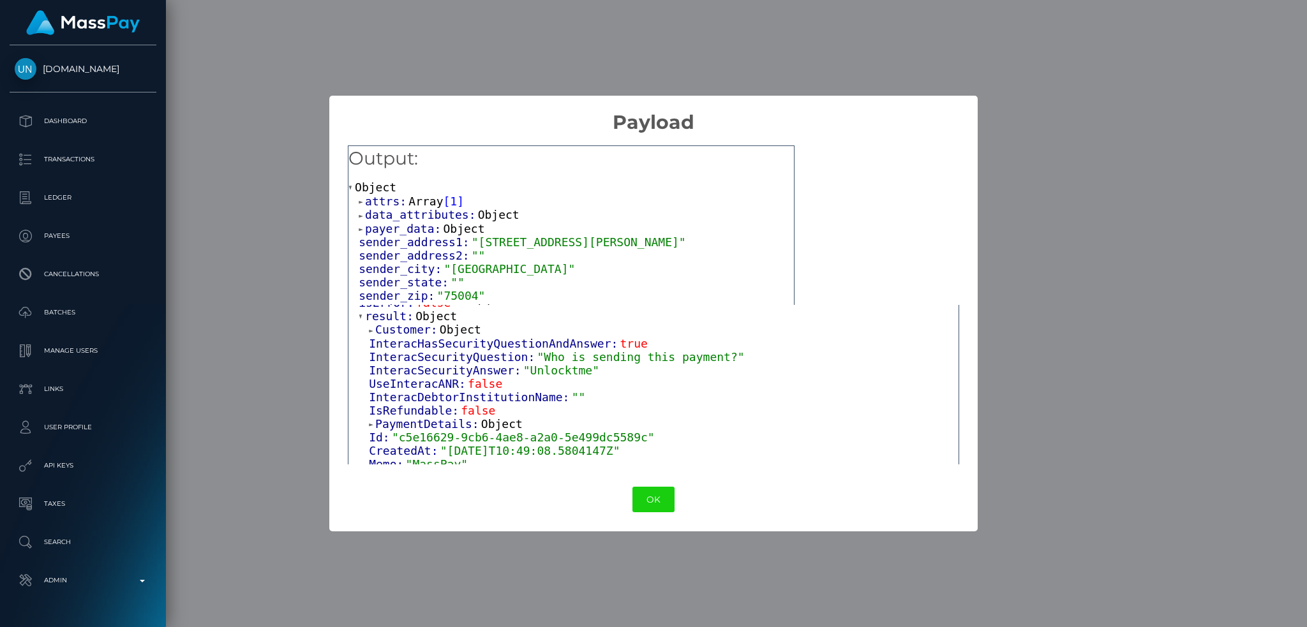
click at [539, 372] on span ""Unlocktme"" at bounding box center [561, 370] width 76 height 13
copy span "Unlocktme"
click at [1055, 179] on div "× Payload Output: Object attrs: Array [ 1 ] data_attributes: Object payer_data:…" at bounding box center [653, 313] width 1307 height 627
